Goal: Task Accomplishment & Management: Manage account settings

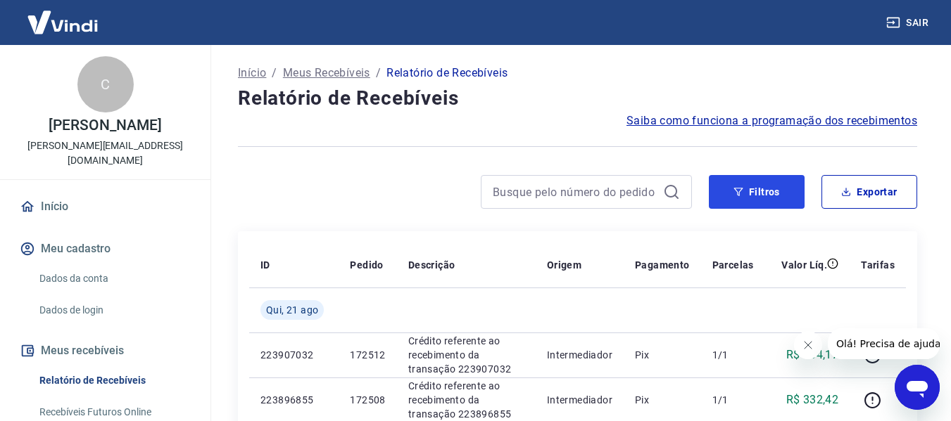
drag, startPoint x: 745, startPoint y: 196, endPoint x: 718, endPoint y: 212, distance: 31.9
click at [745, 196] on button "Filtros" at bounding box center [756, 192] width 96 height 34
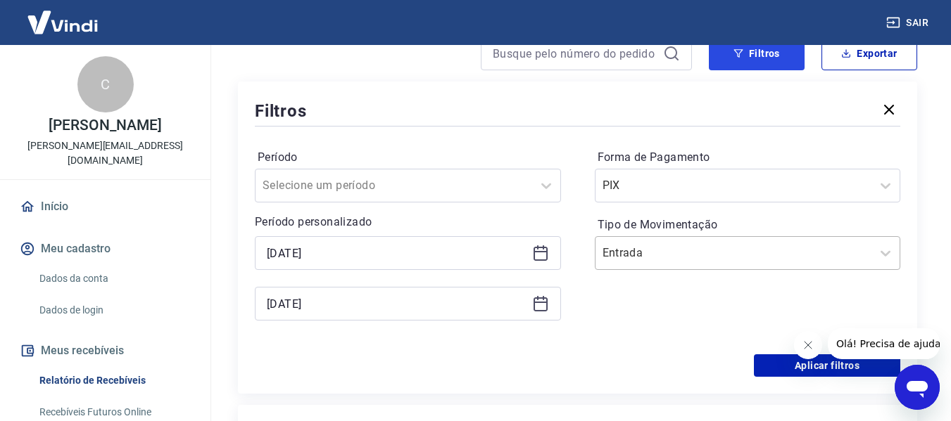
scroll to position [141, 0]
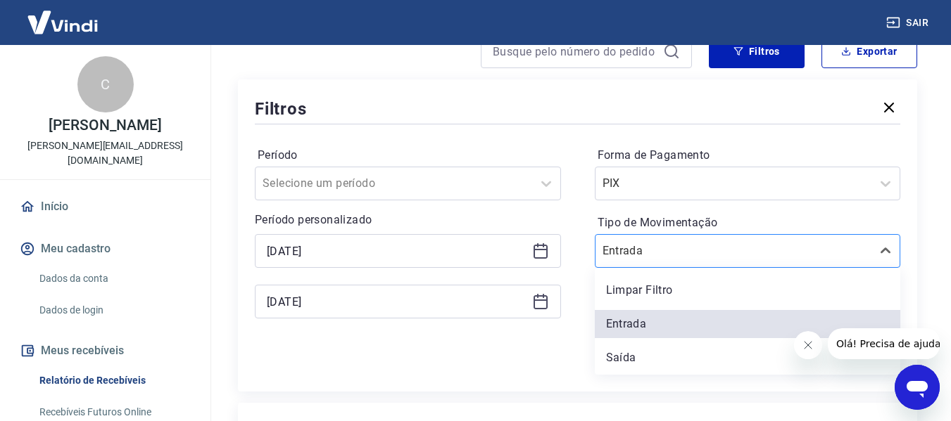
click at [697, 255] on input "Tipo de Movimentação" at bounding box center [673, 251] width 142 height 17
click at [637, 354] on div "Saída" at bounding box center [748, 358] width 306 height 28
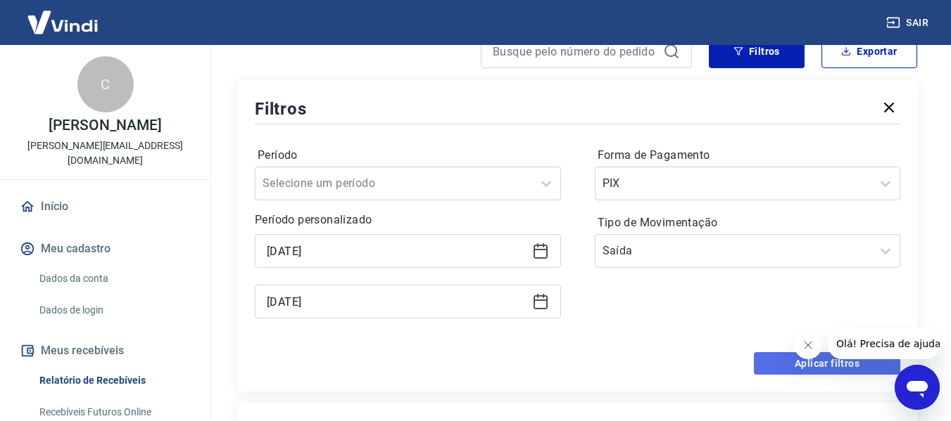
click at [800, 363] on button "Aplicar filtros" at bounding box center [827, 363] width 146 height 23
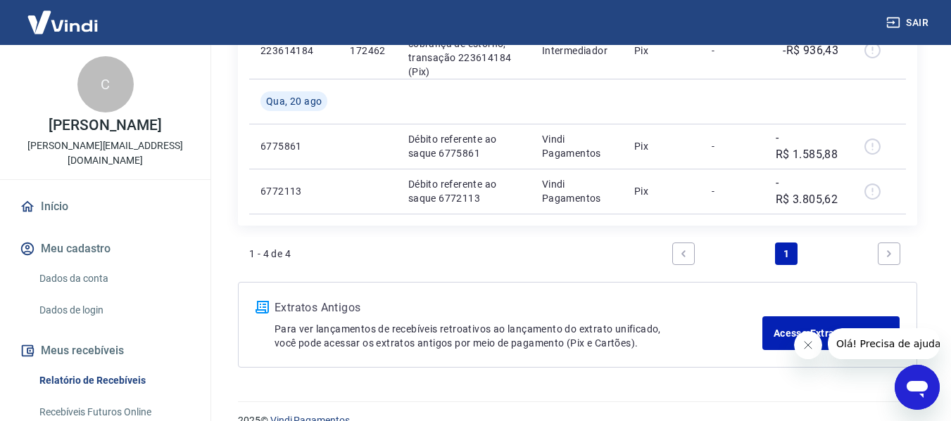
scroll to position [380, 0]
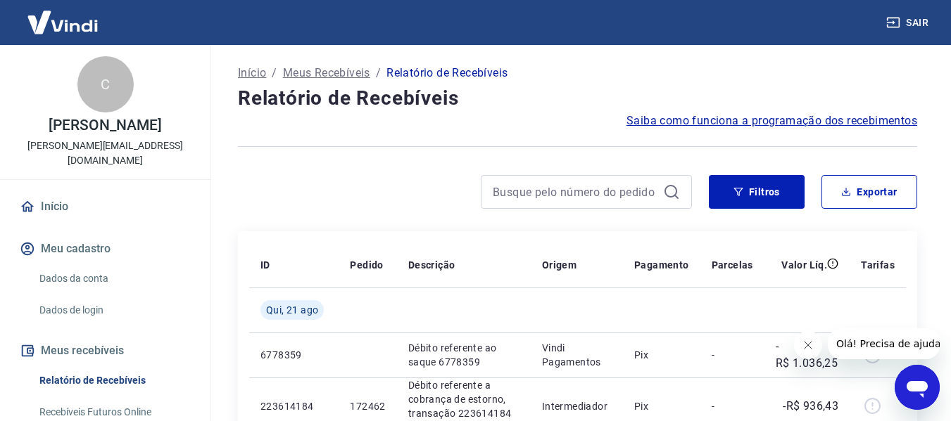
click at [910, 15] on button "Sair" at bounding box center [908, 23] width 51 height 26
